Goal: Information Seeking & Learning: Find specific fact

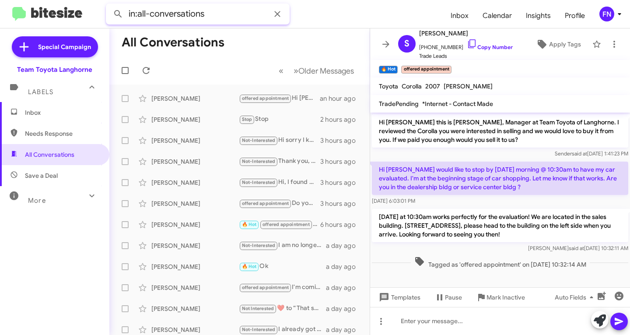
click at [205, 14] on input "in:all-conversations" at bounding box center [198, 13] width 184 height 21
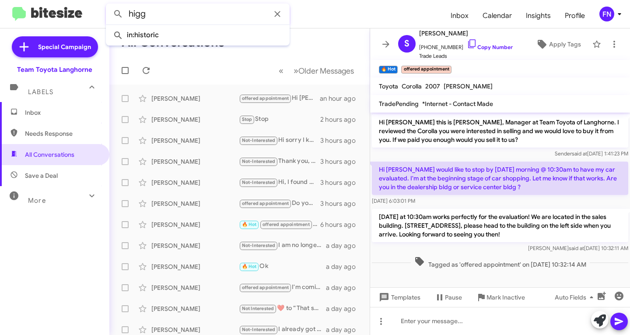
click at [109, 5] on button at bounding box center [117, 13] width 17 height 17
type input "higg"
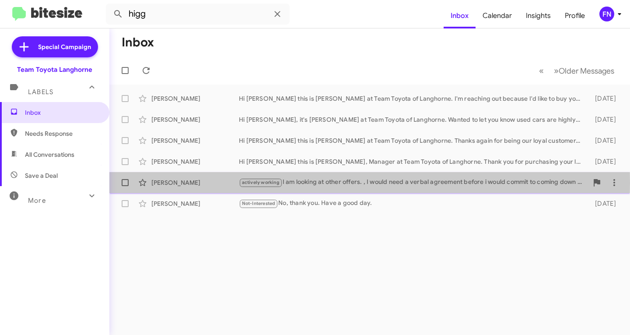
click at [206, 182] on div "[PERSON_NAME]" at bounding box center [194, 182] width 87 height 9
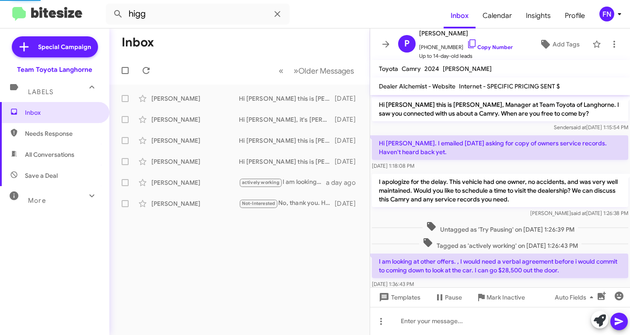
scroll to position [35, 0]
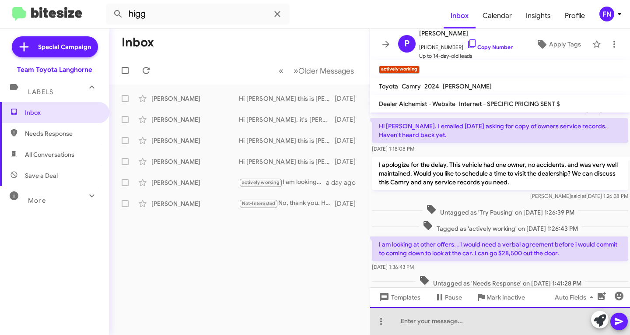
click at [538, 314] on div at bounding box center [500, 321] width 260 height 28
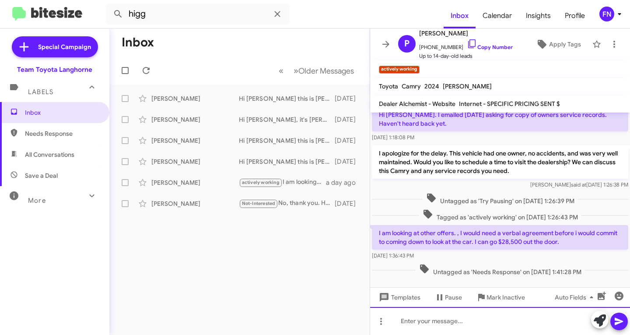
scroll to position [52, 0]
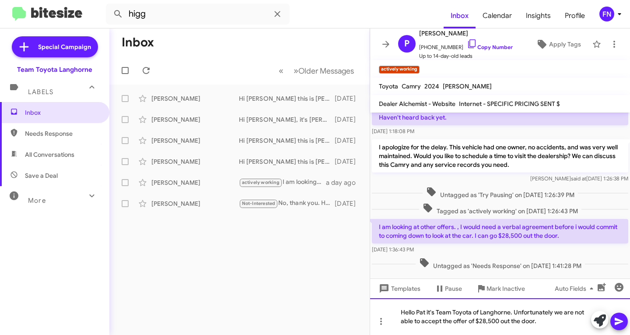
click at [537, 323] on div "Hello Pat it's Team Toyota of Langhorne. Unfortunately we are not able to accep…" at bounding box center [500, 316] width 260 height 37
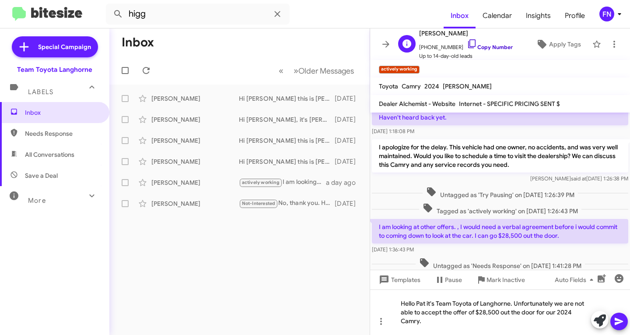
click at [475, 47] on link "Copy Number" at bounding box center [490, 47] width 46 height 7
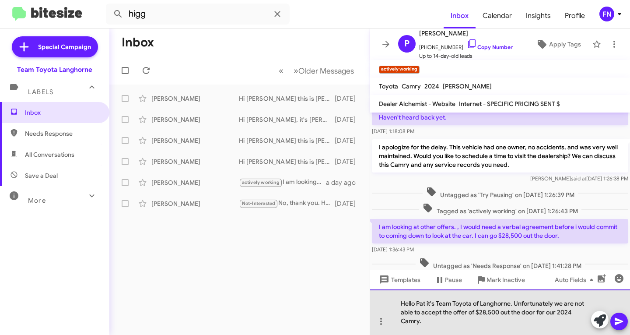
click at [457, 324] on div "Hello Pat it's Team Toyota of Langhorne. Unfortunately we are not able to accep…" at bounding box center [500, 311] width 260 height 45
click at [528, 326] on div "Hello Pat it's Team Toyota of Langhorne. Unfortunately we are not able to accep…" at bounding box center [500, 311] width 260 height 45
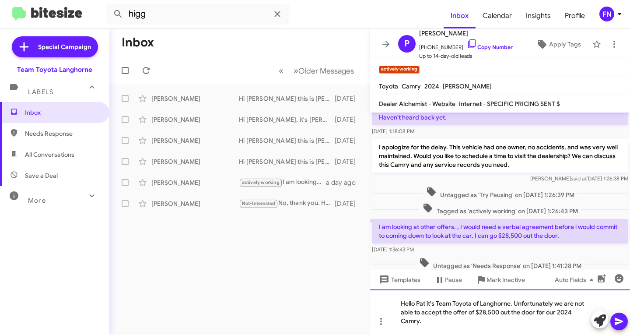
click at [462, 321] on div "Hello Pat it's Team Toyota of Langhorne. Unfortunately we are not able to accep…" at bounding box center [500, 311] width 260 height 45
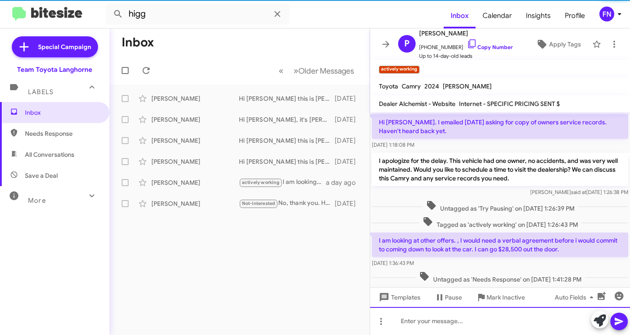
scroll to position [101, 0]
